Goal: Transaction & Acquisition: Purchase product/service

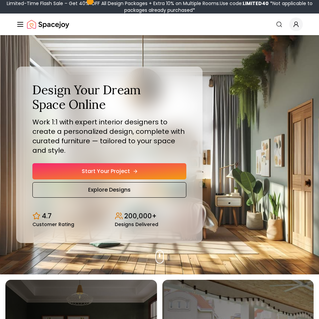
click at [127, 173] on link "Start Your Project" at bounding box center [109, 171] width 154 height 16
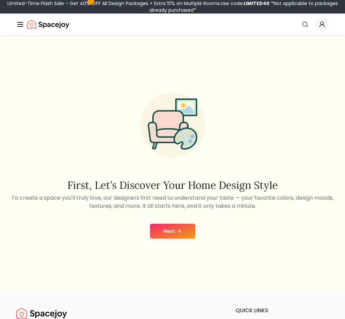
click at [171, 234] on button "Next" at bounding box center [172, 230] width 45 height 15
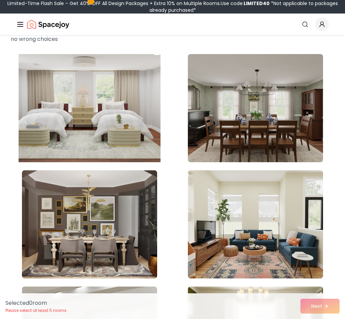
scroll to position [78, 0]
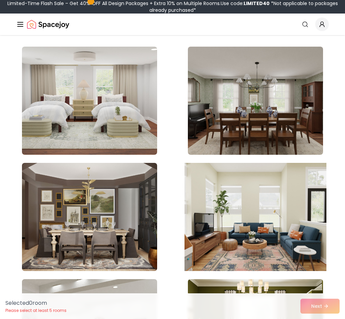
click at [184, 192] on img at bounding box center [255, 216] width 142 height 113
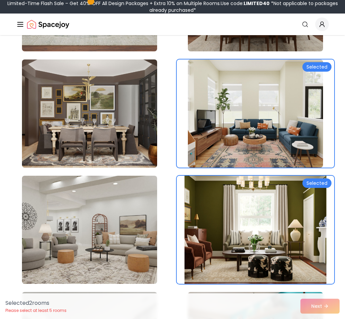
scroll to position [182, 0]
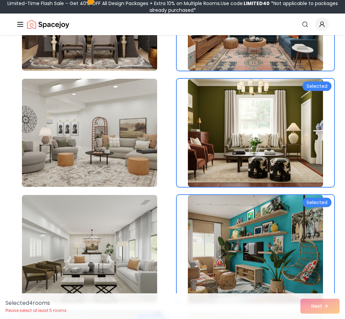
scroll to position [282, 0]
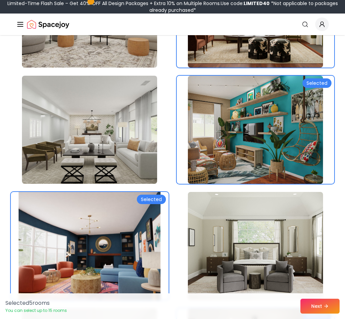
scroll to position [403, 0]
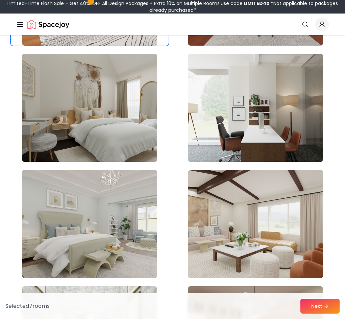
scroll to position [1001, 0]
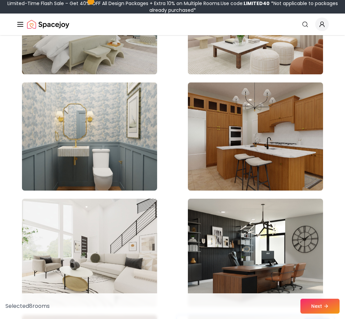
scroll to position [1205, 0]
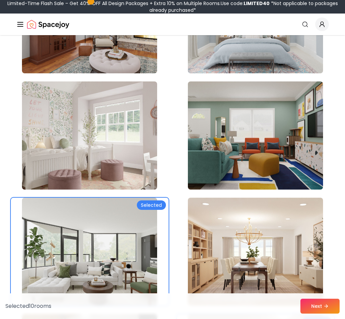
scroll to position [1670, 0]
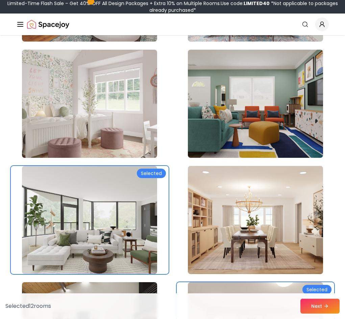
scroll to position [1723, 0]
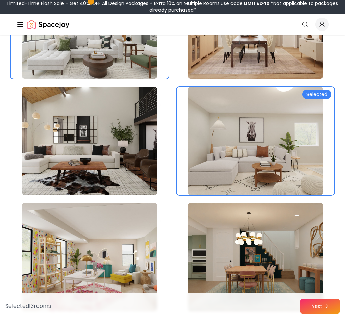
scroll to position [1895, 0]
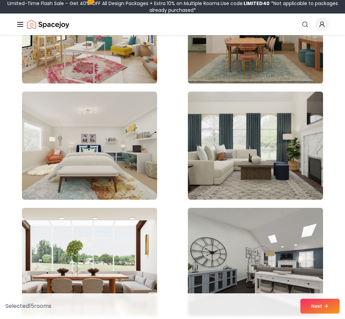
scroll to position [2122, 0]
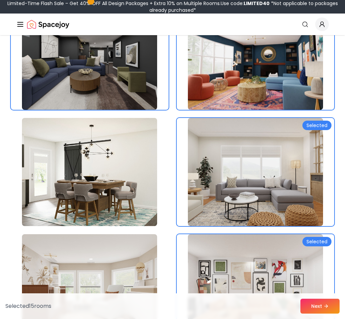
scroll to position [2677, 0]
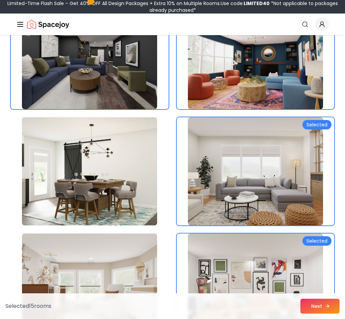
click at [312, 304] on button "Next" at bounding box center [319, 305] width 39 height 15
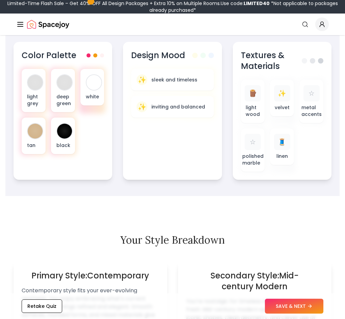
scroll to position [373, 0]
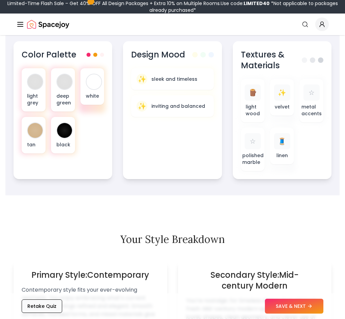
click at [39, 300] on button "Retake Quiz" at bounding box center [42, 305] width 40 height 13
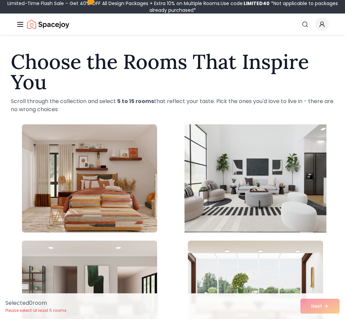
click at [184, 188] on img at bounding box center [255, 177] width 142 height 113
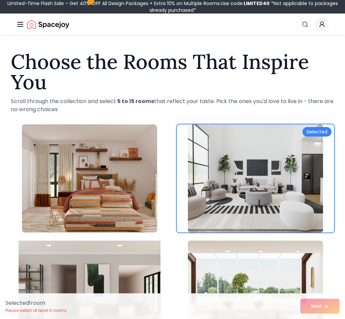
click at [160, 238] on img at bounding box center [90, 294] width 142 height 113
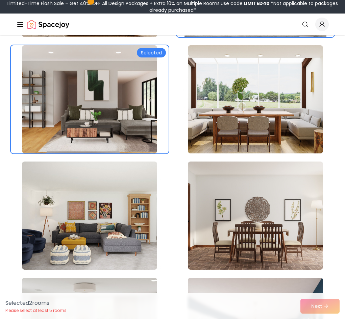
scroll to position [200, 0]
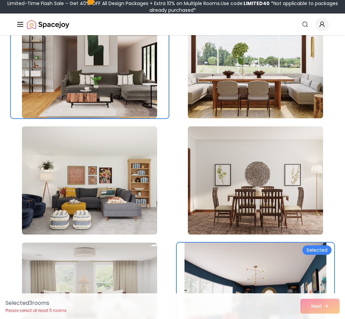
scroll to position [232, 0]
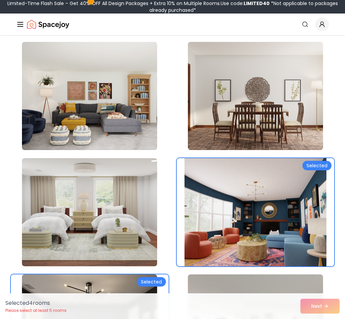
scroll to position [315, 0]
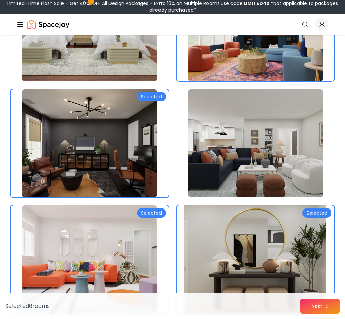
scroll to position [509, 0]
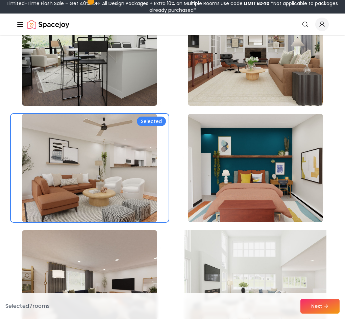
scroll to position [826, 0]
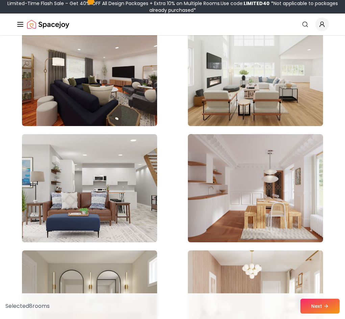
scroll to position [1038, 0]
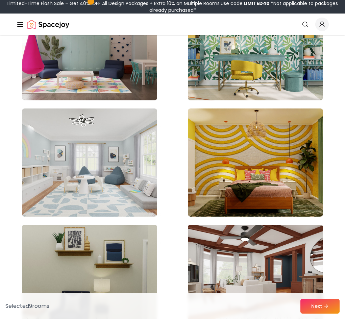
scroll to position [1990, 0]
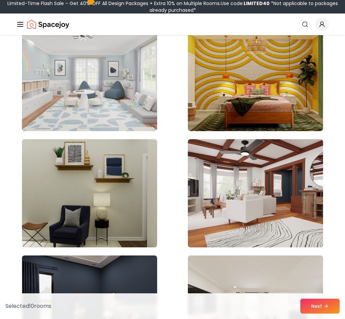
scroll to position [2075, 0]
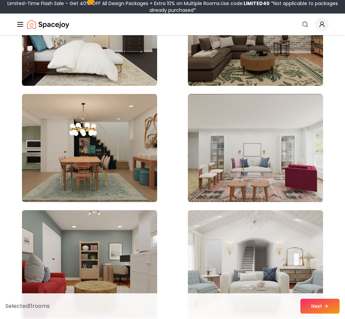
scroll to position [2585, 0]
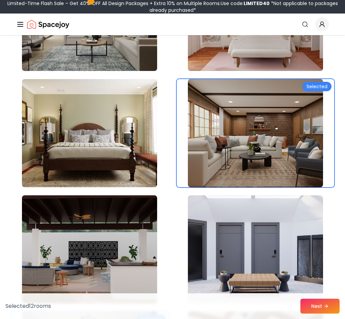
scroll to position [3083, 0]
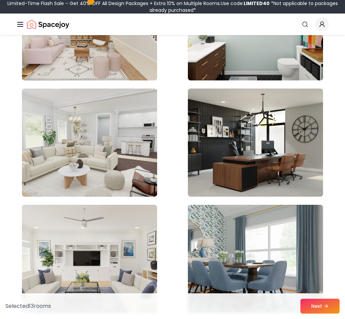
scroll to position [3758, 0]
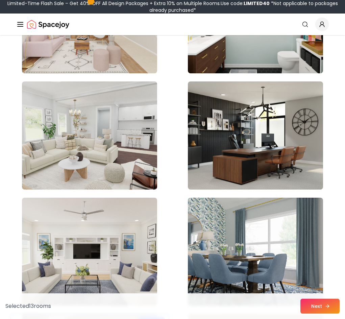
click at [305, 307] on button "Next" at bounding box center [319, 305] width 39 height 15
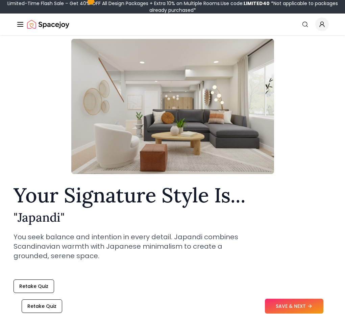
scroll to position [57, 0]
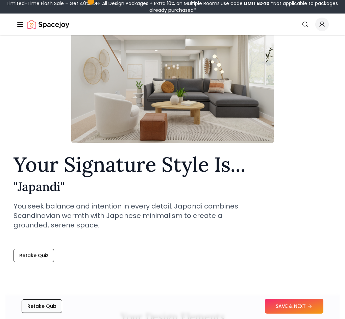
click at [44, 307] on button "Retake Quiz" at bounding box center [42, 305] width 40 height 13
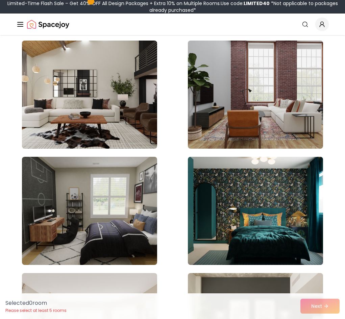
scroll to position [87, 0]
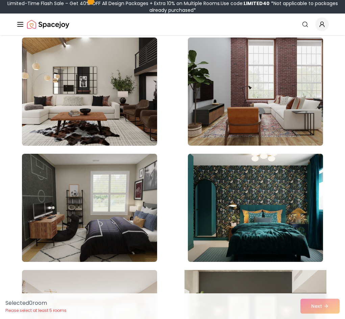
click at [269, 267] on img at bounding box center [255, 323] width 142 height 113
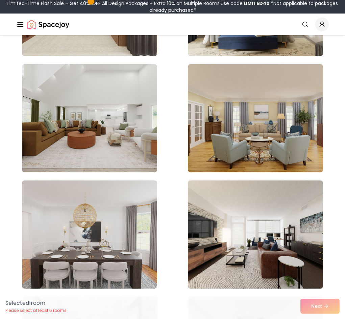
scroll to position [647, 0]
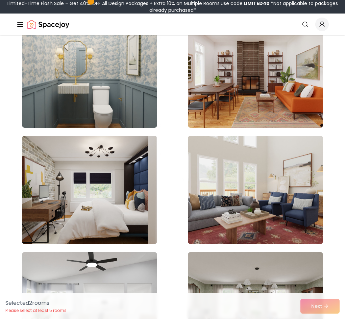
scroll to position [919, 0]
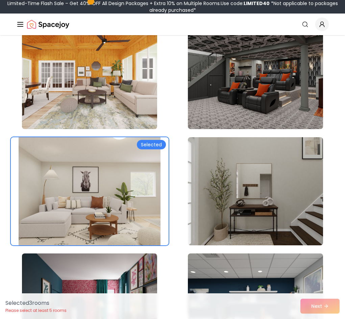
scroll to position [1381, 0]
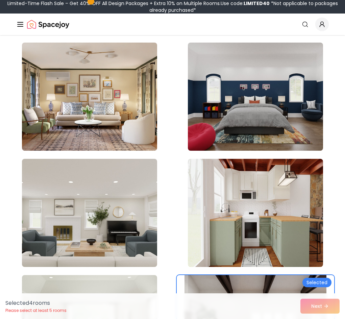
scroll to position [1949, 0]
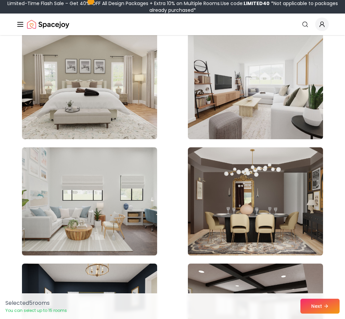
scroll to position [2302, 0]
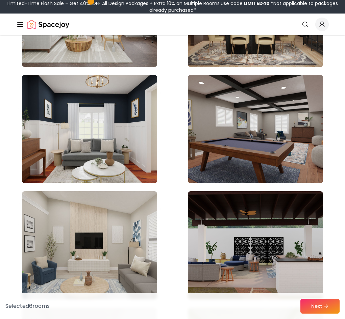
scroll to position [2496, 0]
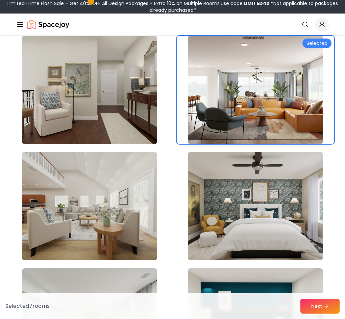
scroll to position [3572, 0]
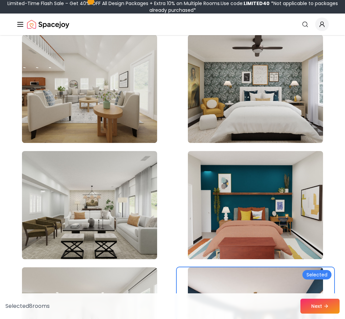
scroll to position [3726, 0]
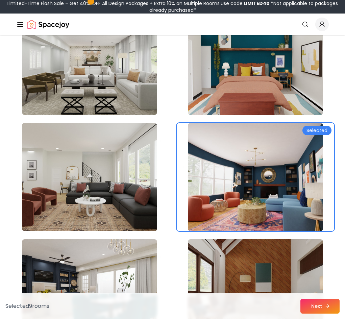
click at [313, 308] on button "Next" at bounding box center [319, 305] width 39 height 15
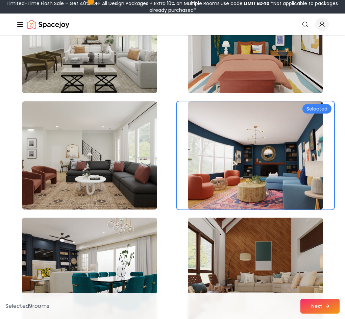
scroll to position [3832, 0]
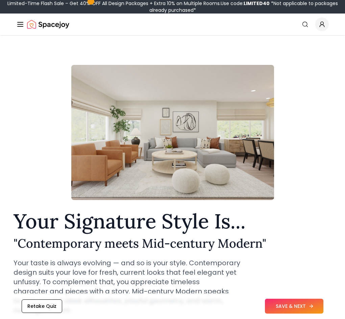
click at [290, 307] on button "SAVE & NEXT" at bounding box center [294, 305] width 58 height 15
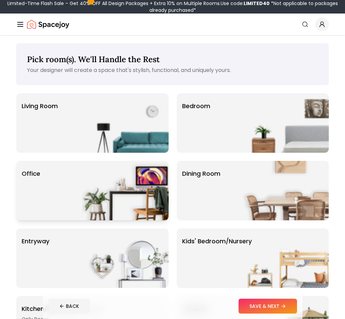
click at [168, 161] on img at bounding box center [125, 190] width 86 height 59
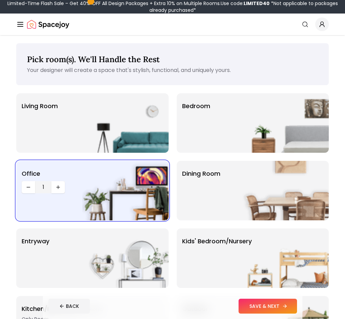
click at [291, 307] on button "SAVE & NEXT" at bounding box center [267, 305] width 58 height 15
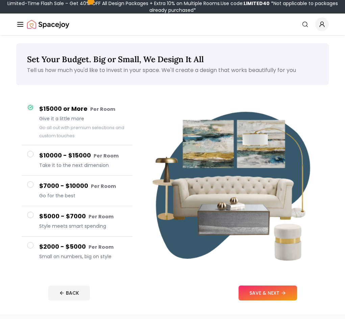
click at [32, 246] on span at bounding box center [30, 245] width 7 height 7
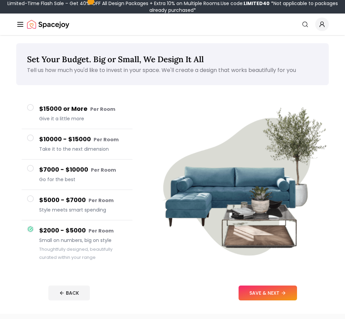
click at [33, 200] on span at bounding box center [30, 198] width 7 height 7
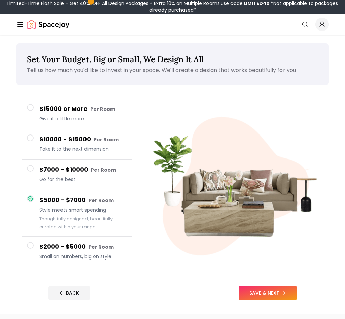
click at [32, 168] on span at bounding box center [30, 168] width 7 height 7
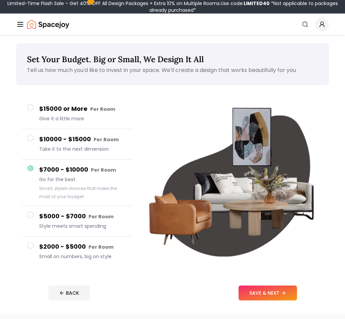
click at [33, 215] on span at bounding box center [30, 214] width 7 height 7
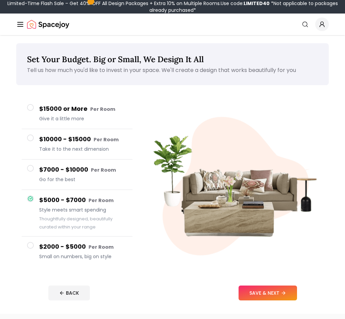
click at [31, 244] on span at bounding box center [30, 245] width 7 height 7
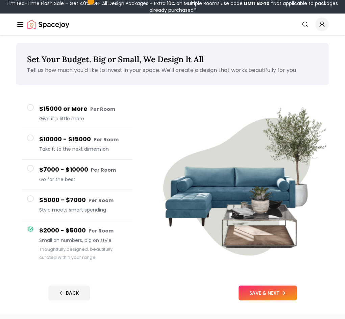
click at [31, 198] on span at bounding box center [30, 198] width 7 height 7
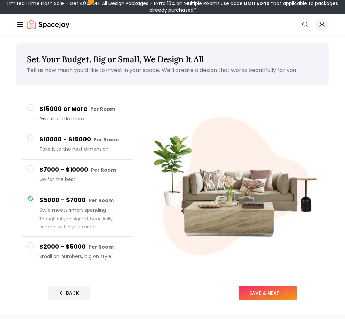
click at [295, 295] on button "SAVE & NEXT" at bounding box center [267, 292] width 58 height 15
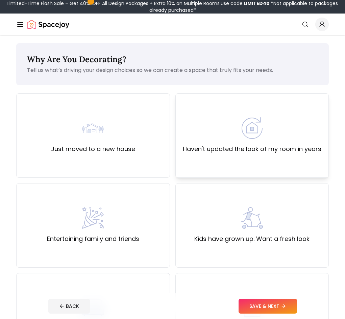
click at [183, 151] on label "Haven't updated the look of my room in years" at bounding box center [252, 148] width 138 height 9
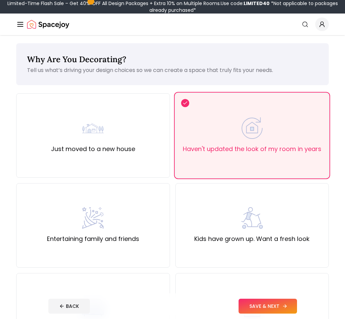
click at [286, 304] on button "SAVE & NEXT" at bounding box center [267, 305] width 58 height 15
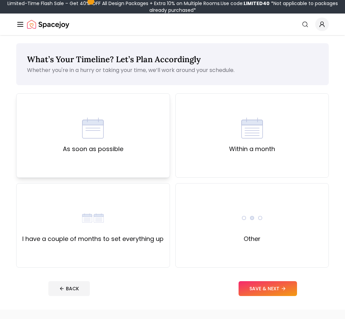
click at [63, 151] on label "As soon as possible" at bounding box center [93, 148] width 60 height 9
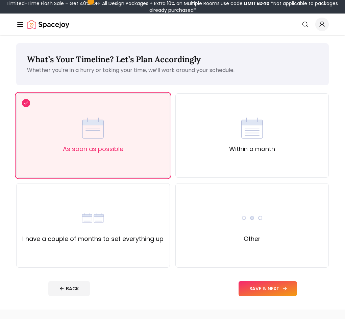
click at [278, 283] on button "SAVE & NEXT" at bounding box center [267, 288] width 58 height 15
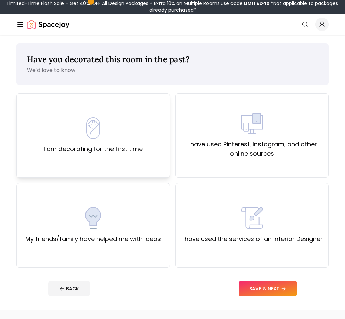
click at [92, 134] on div "I am decorating for the first time" at bounding box center [93, 135] width 99 height 36
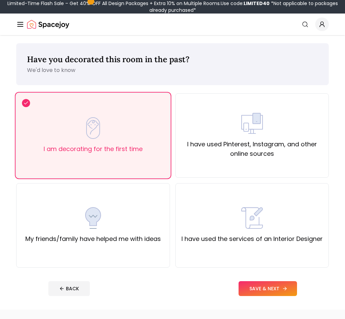
click at [297, 288] on button "SAVE & NEXT" at bounding box center [267, 288] width 58 height 15
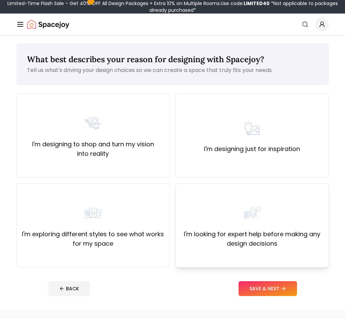
click at [181, 235] on label "I'm looking for expert help before making any design decisions" at bounding box center [252, 238] width 142 height 19
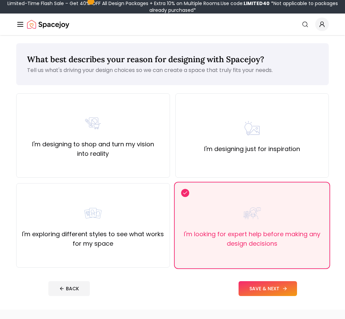
click at [283, 289] on button "SAVE & NEXT" at bounding box center [267, 288] width 58 height 15
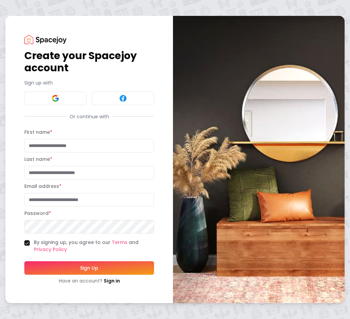
click at [52, 146] on input "First name *" at bounding box center [89, 145] width 130 height 13
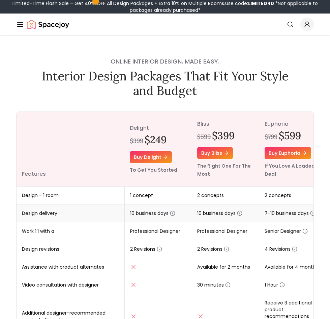
click at [173, 214] on icon "button" at bounding box center [172, 212] width 5 height 5
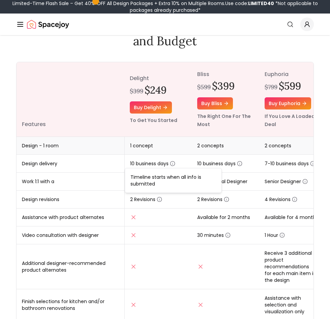
scroll to position [48, 0]
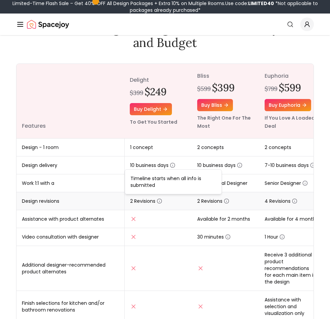
click at [75, 199] on td "Design revisions" at bounding box center [71, 201] width 108 height 18
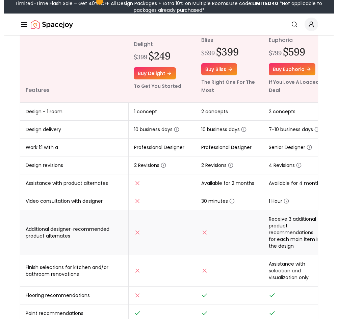
scroll to position [68, 0]
